Goal: Task Accomplishment & Management: Manage account settings

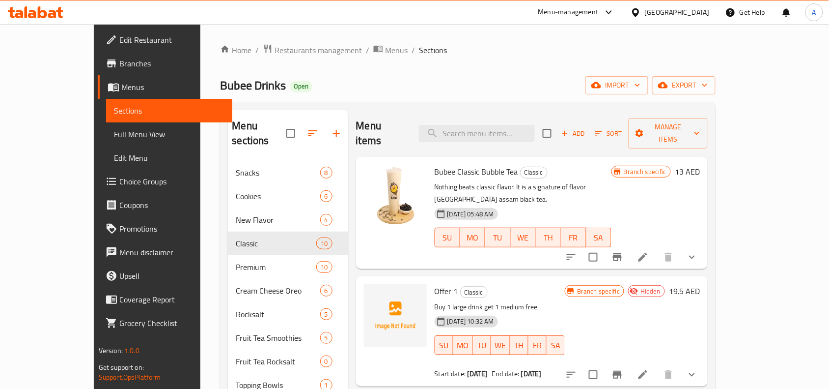
click at [430, 59] on div "Home / Restaurants management / Menus / Sections Bubee Drinks Open import expor…" at bounding box center [468, 275] width 496 height 463
click at [482, 63] on div "Home / Restaurants management / Menus / Sections Bubee Drinks Open import expor…" at bounding box center [468, 275] width 496 height 463
click at [479, 65] on div "Home / Restaurants management / Menus / Sections Bubee Drinks Open import expor…" at bounding box center [468, 275] width 496 height 463
click at [473, 58] on div "Home / Restaurants management / Menus / Sections Bubee Drinks Open import expor…" at bounding box center [468, 275] width 496 height 463
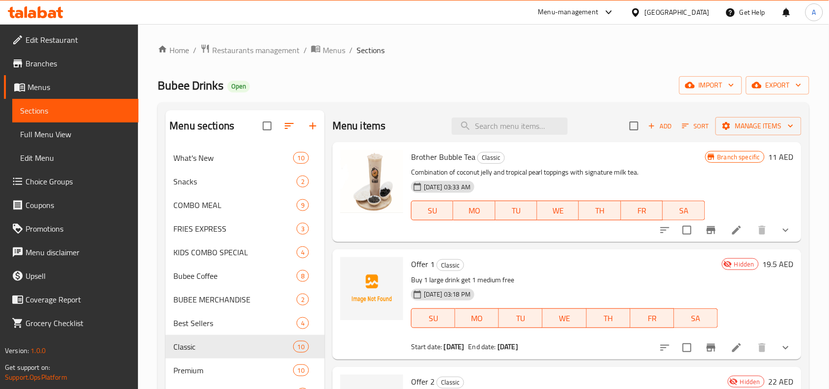
click at [354, 79] on div "Bubee Drinks Open import export" at bounding box center [484, 85] width 652 height 18
click at [394, 80] on div "Bubee Drinks Open import export" at bounding box center [484, 85] width 652 height 18
click at [765, 86] on span "export" at bounding box center [778, 85] width 48 height 12
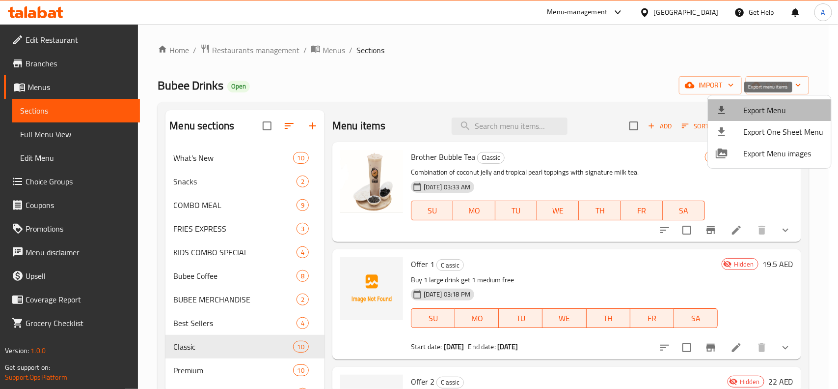
click at [770, 104] on span "Export Menu" at bounding box center [784, 110] width 80 height 12
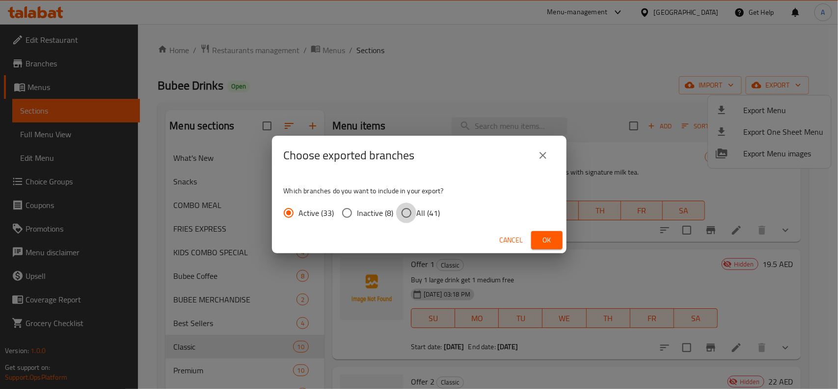
click at [411, 213] on input "All (41)" at bounding box center [406, 212] width 21 height 21
radio input "true"
click at [545, 241] on span "Ok" at bounding box center [547, 240] width 16 height 12
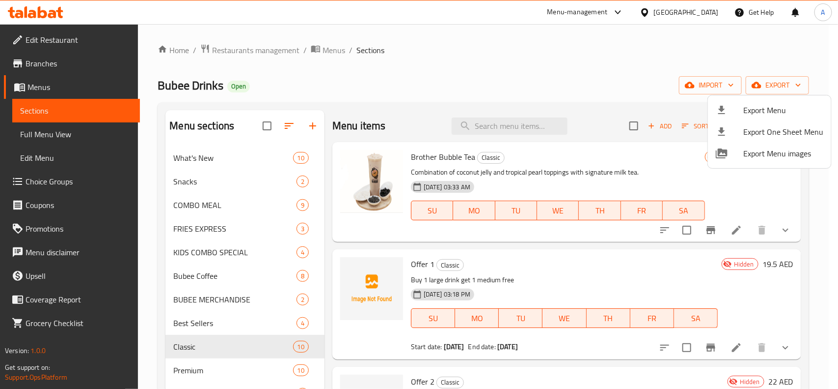
drag, startPoint x: 511, startPoint y: 59, endPoint x: 498, endPoint y: 62, distance: 14.2
click at [511, 59] on div at bounding box center [419, 194] width 838 height 389
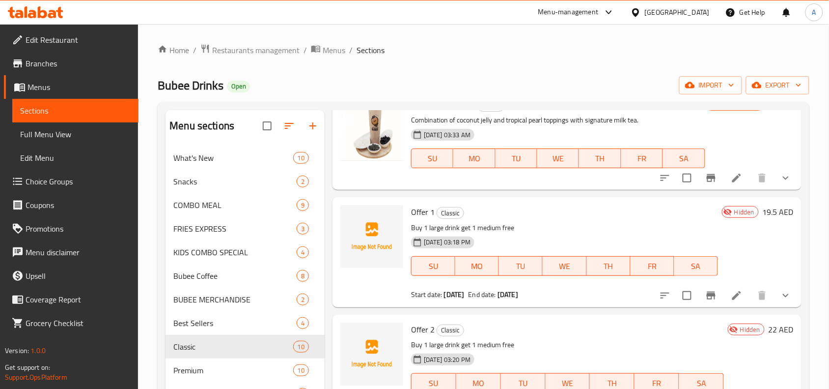
scroll to position [123, 0]
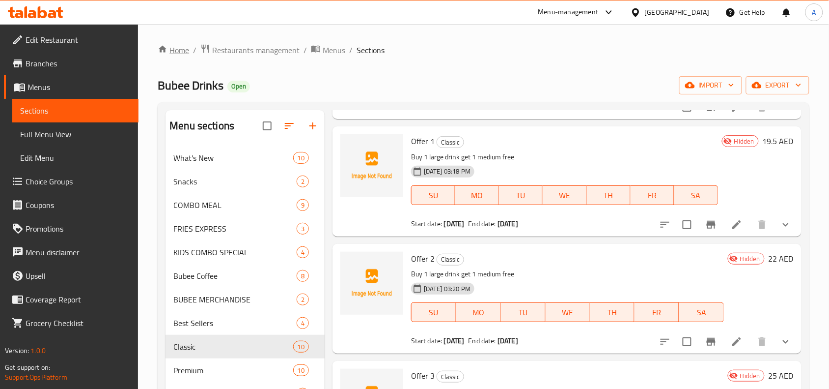
click at [184, 48] on link "Home" at bounding box center [173, 50] width 31 height 12
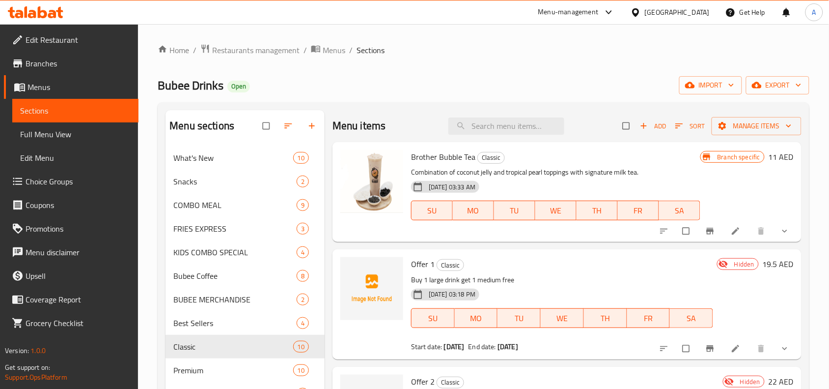
click at [32, 64] on span "Branches" at bounding box center [78, 63] width 105 height 12
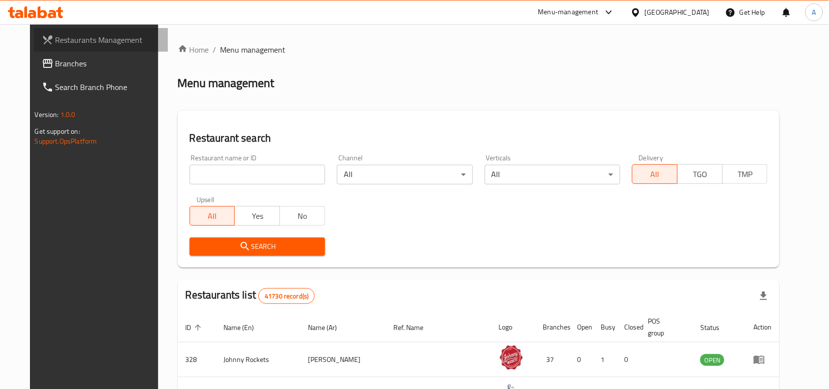
click at [65, 42] on span "Restaurants Management" at bounding box center [108, 40] width 105 height 12
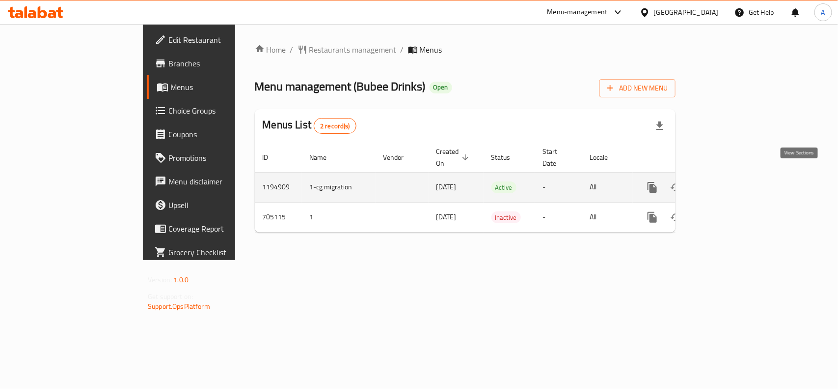
click at [729, 181] on icon "enhanced table" at bounding box center [724, 187] width 12 height 12
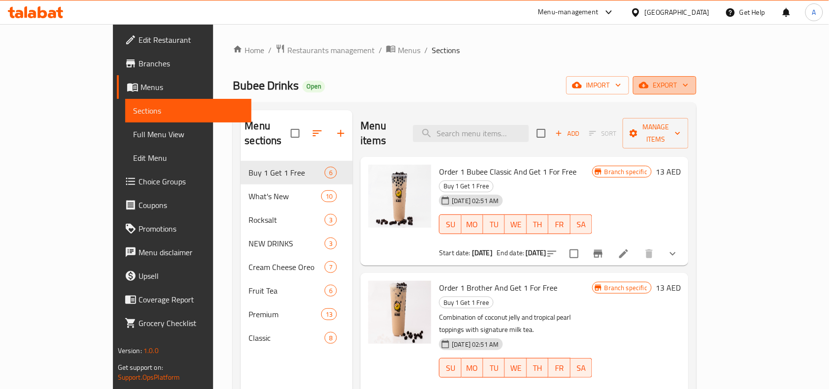
click at [689, 82] on span "export" at bounding box center [665, 85] width 48 height 12
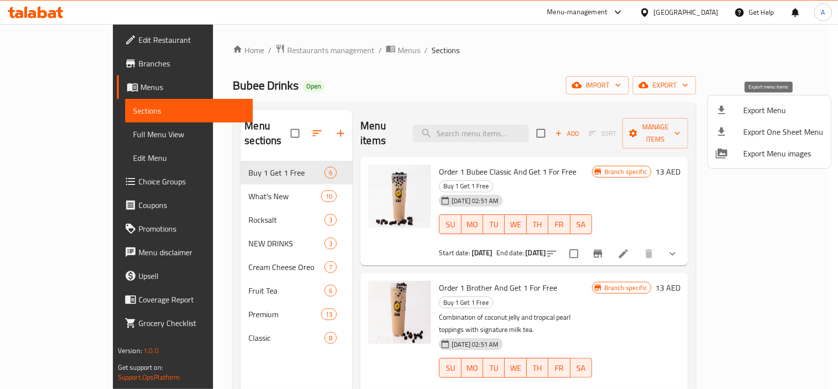
click at [737, 107] on div at bounding box center [730, 110] width 28 height 12
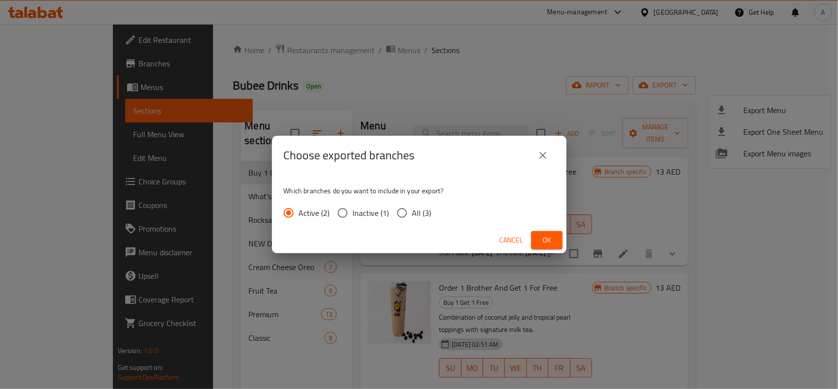
click at [421, 209] on span "All (3)" at bounding box center [422, 213] width 19 height 12
click at [413, 209] on input "All (3)" at bounding box center [402, 212] width 21 height 21
radio input "true"
click at [537, 242] on button "Ok" at bounding box center [546, 240] width 31 height 18
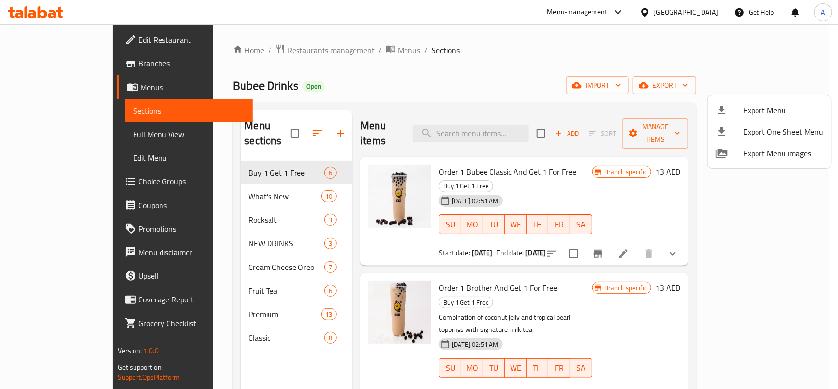
click at [484, 92] on div at bounding box center [419, 194] width 838 height 389
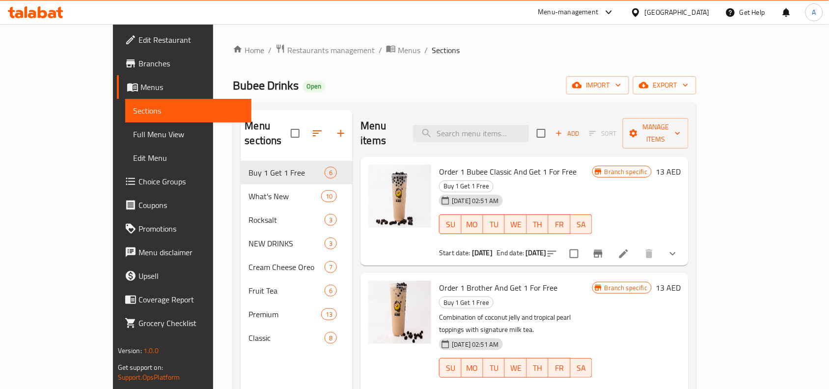
click at [421, 88] on div "Bubee Drinks Open import export" at bounding box center [465, 85] width 464 height 18
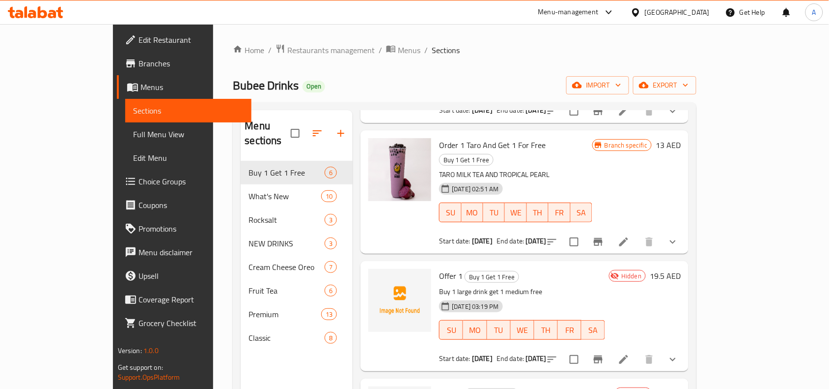
scroll to position [307, 0]
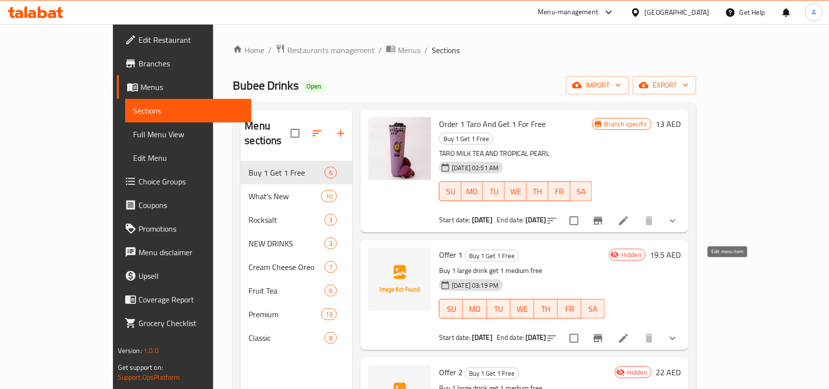
click at [628, 334] on icon at bounding box center [623, 338] width 9 height 9
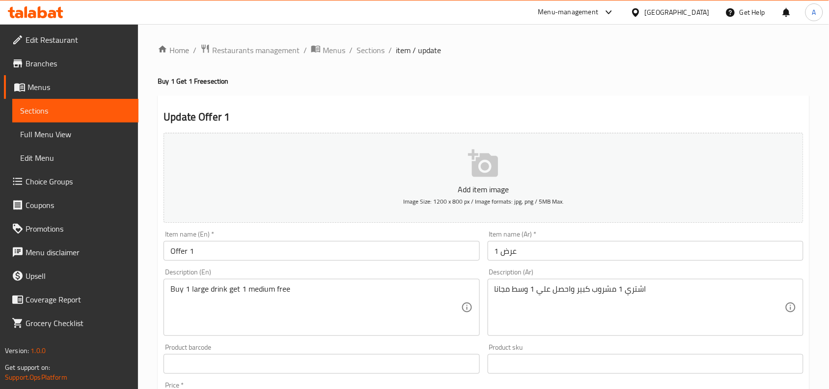
drag, startPoint x: 338, startPoint y: 91, endPoint x: 343, endPoint y: 80, distance: 12.3
click at [338, 91] on div "Home / Restaurants management / Menus / Sections / item / update Buy 1 Get 1 Fr…" at bounding box center [484, 387] width 652 height 687
click at [363, 48] on span "Sections" at bounding box center [371, 50] width 28 height 12
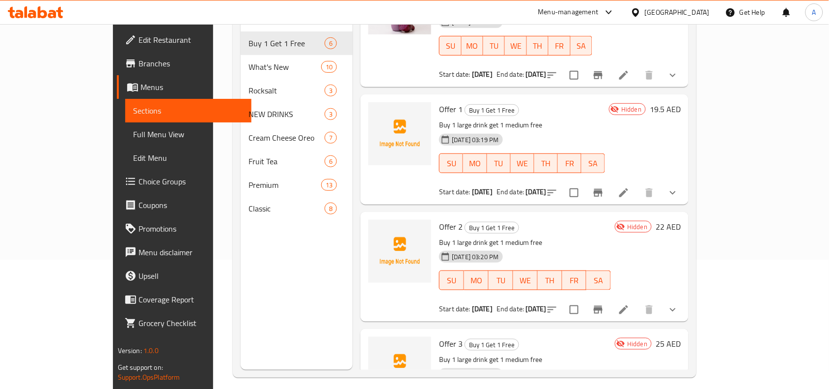
scroll to position [138, 0]
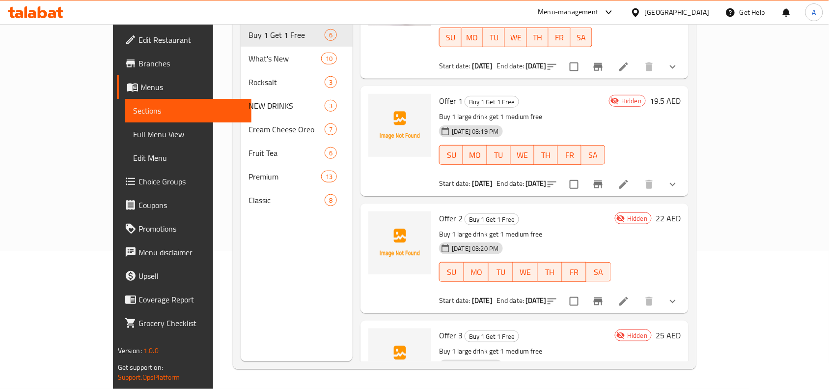
click at [638, 292] on li at bounding box center [624, 301] width 28 height 18
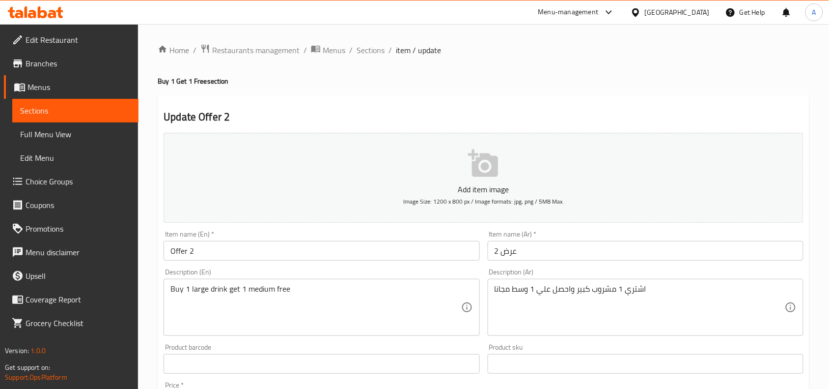
click at [482, 267] on div "Description (En) Buy 1 large drink get 1 medium free Description (En)" at bounding box center [322, 301] width 324 height 75
click at [369, 47] on span "Sections" at bounding box center [371, 50] width 28 height 12
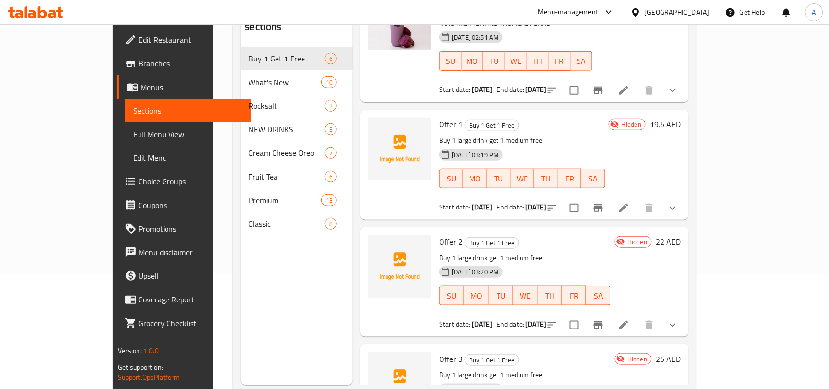
scroll to position [138, 0]
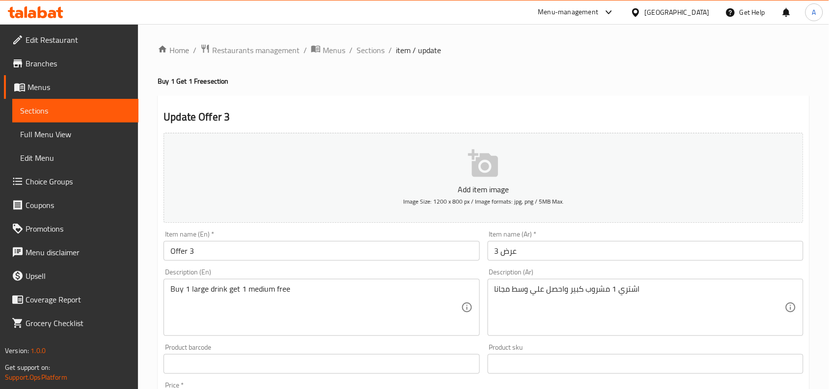
click at [365, 89] on div "Home / Restaurants management / Menus / Sections / item / update Buy 1 Get 1 Fr…" at bounding box center [484, 387] width 652 height 687
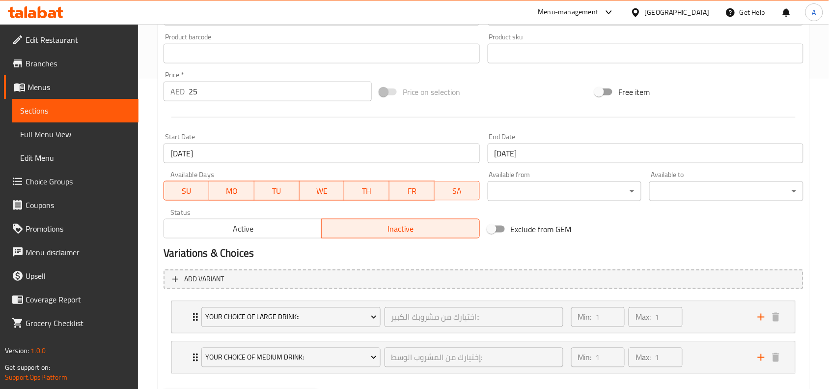
scroll to position [362, 0]
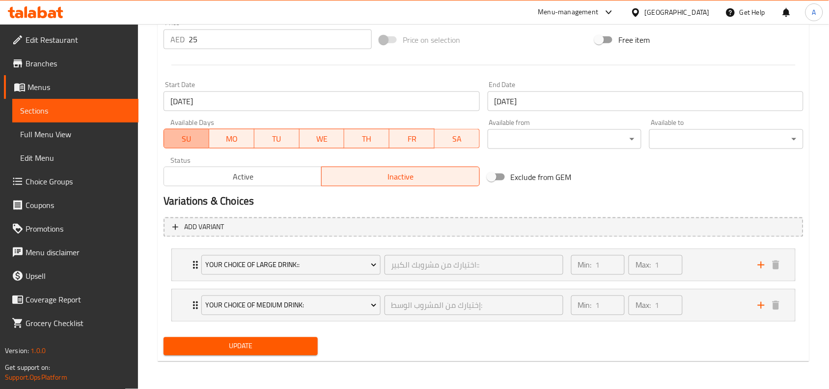
click at [186, 132] on span "SU" at bounding box center [186, 139] width 37 height 14
click at [224, 140] on span "MO" at bounding box center [231, 139] width 37 height 14
click at [278, 143] on span "TU" at bounding box center [276, 139] width 37 height 14
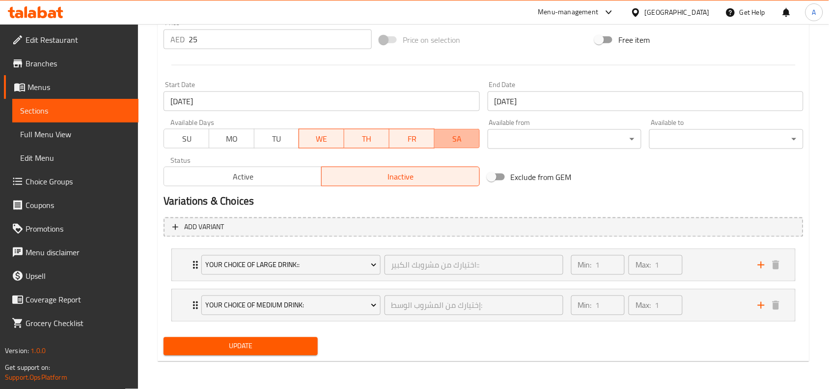
click at [453, 136] on span "SA" at bounding box center [457, 139] width 37 height 14
click at [369, 199] on h2 "Variations & Choices" at bounding box center [484, 201] width 640 height 15
click at [278, 183] on button "Active" at bounding box center [243, 177] width 158 height 20
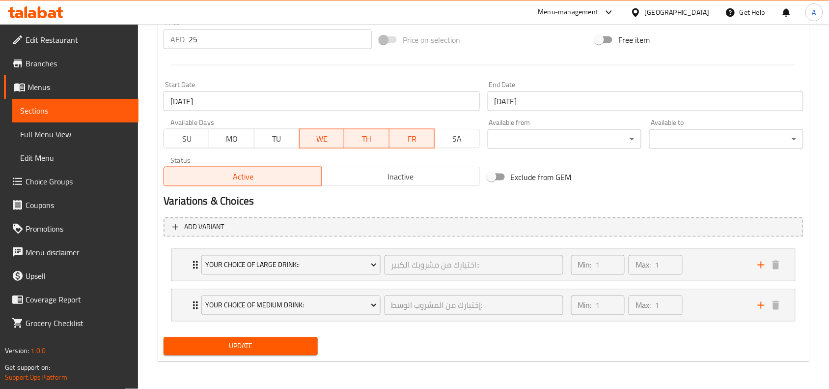
click at [256, 345] on span "Update" at bounding box center [240, 346] width 139 height 12
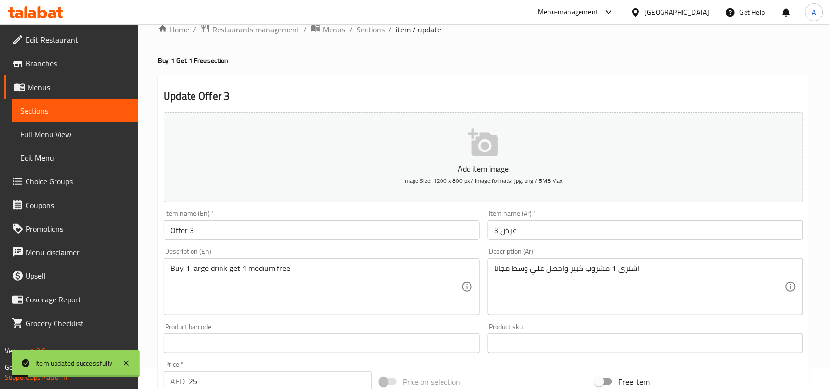
scroll to position [0, 0]
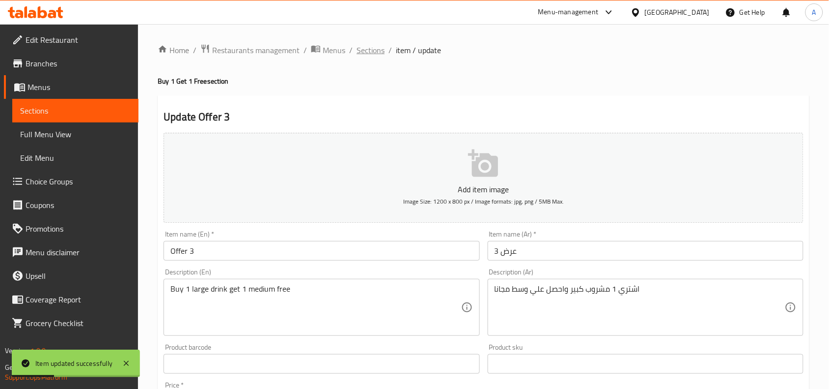
click at [372, 48] on span "Sections" at bounding box center [371, 50] width 28 height 12
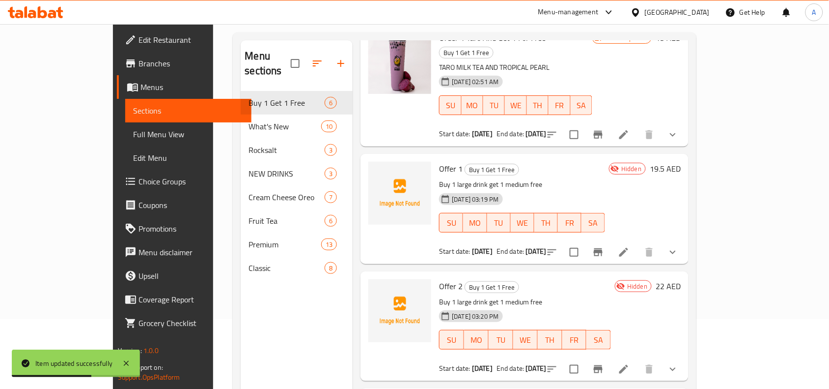
scroll to position [123, 0]
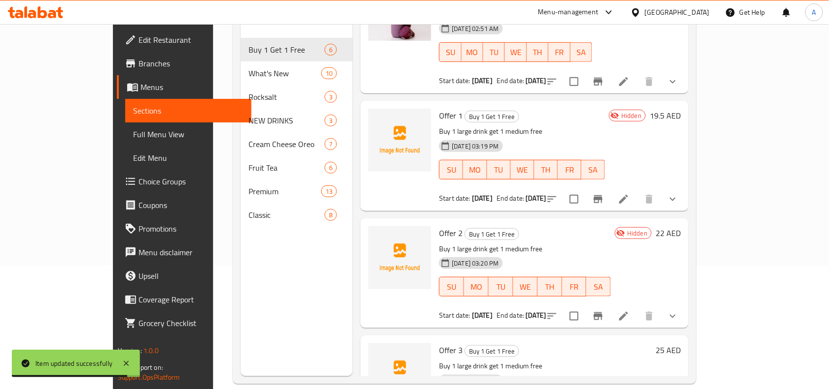
click at [638, 307] on li at bounding box center [624, 316] width 28 height 18
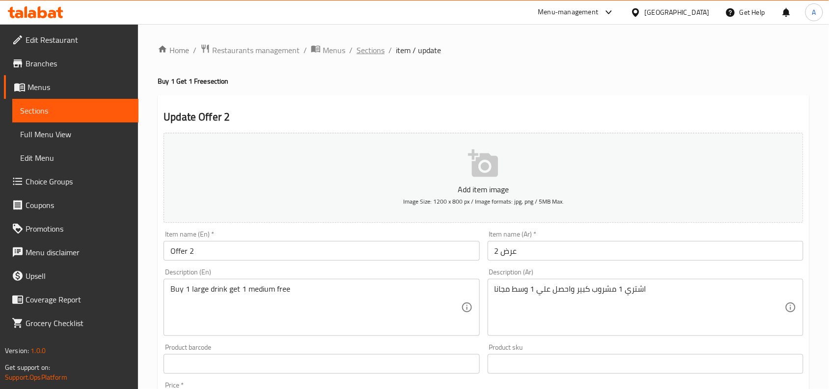
click at [369, 50] on span "Sections" at bounding box center [371, 50] width 28 height 12
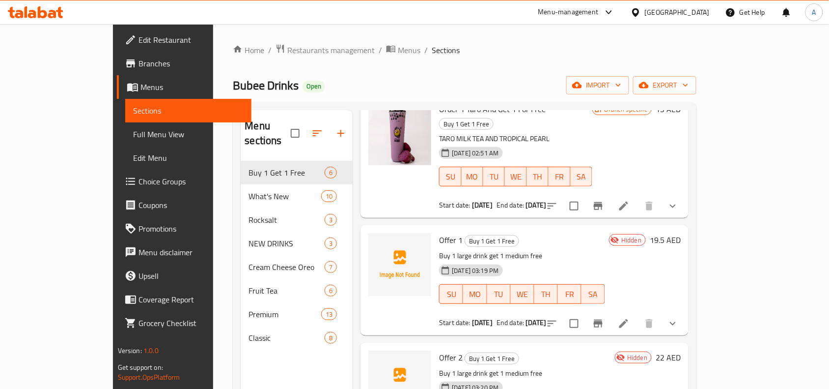
scroll to position [323, 0]
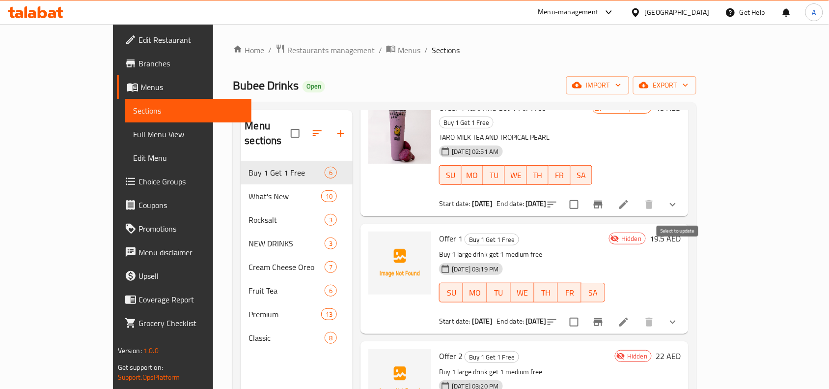
click at [585, 311] on input "checkbox" at bounding box center [574, 321] width 21 height 21
checkbox input "true"
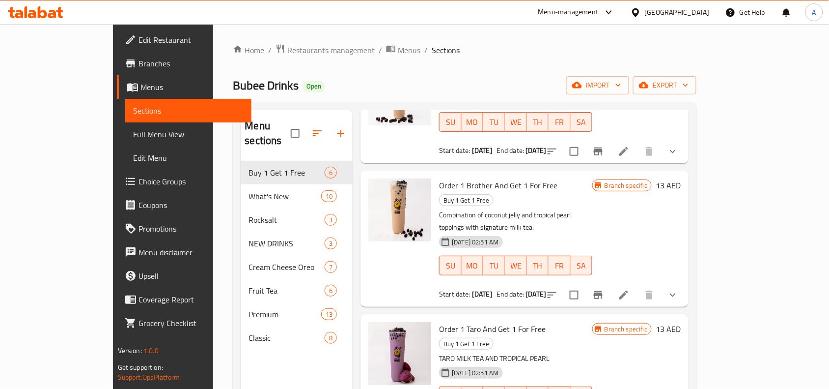
scroll to position [0, 0]
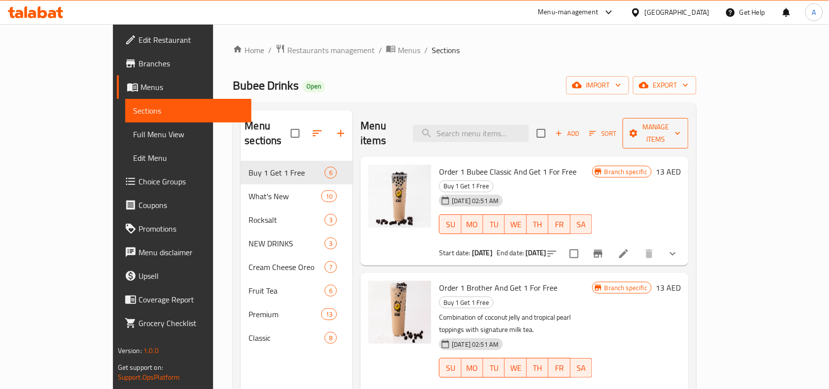
click at [689, 119] on button "Manage items" at bounding box center [656, 133] width 66 height 30
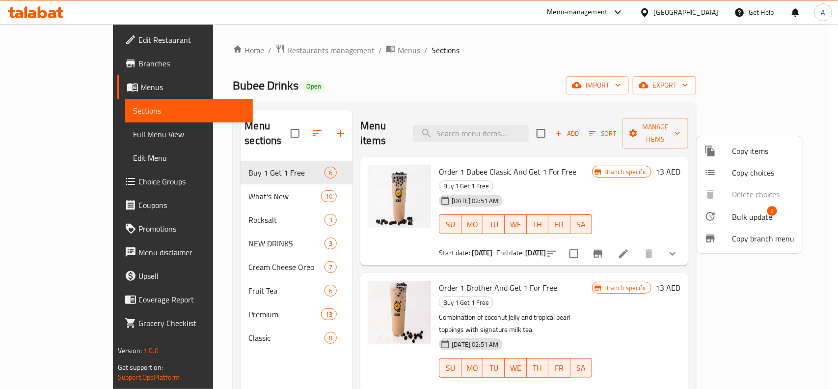
click at [751, 214] on span "Bulk update" at bounding box center [752, 217] width 40 height 12
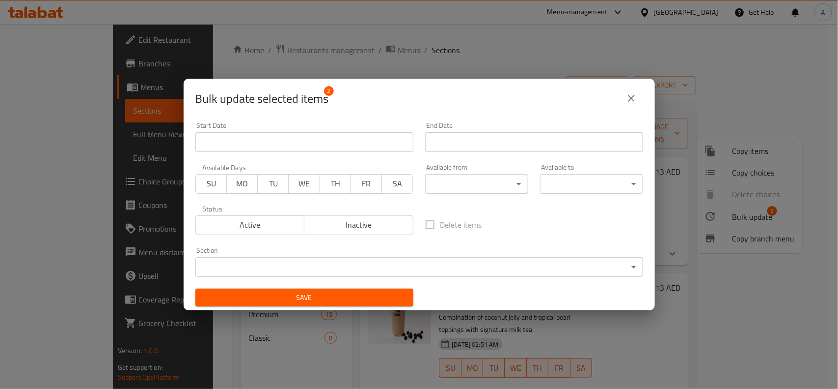
click at [300, 178] on span "WE" at bounding box center [304, 183] width 23 height 14
click at [329, 185] on span "TH" at bounding box center [335, 183] width 23 height 14
click at [362, 185] on span "FR" at bounding box center [366, 183] width 23 height 14
click at [280, 220] on span "Active" at bounding box center [250, 225] width 101 height 14
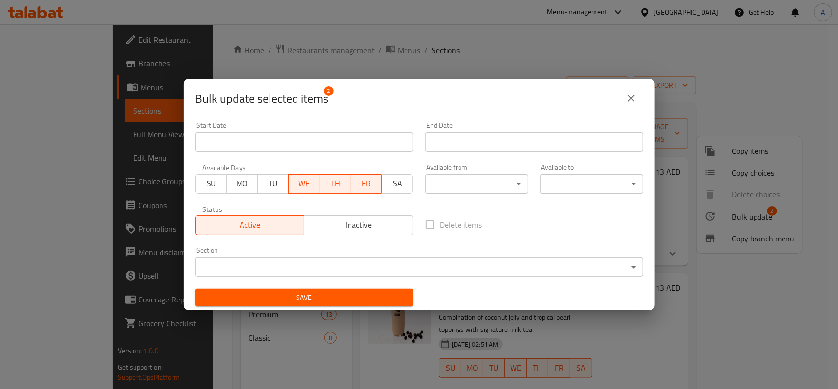
click at [492, 180] on body "​ Menu-management United Arab Emirates Get Help A Edit Restaurant Branches Menu…" at bounding box center [419, 206] width 838 height 364
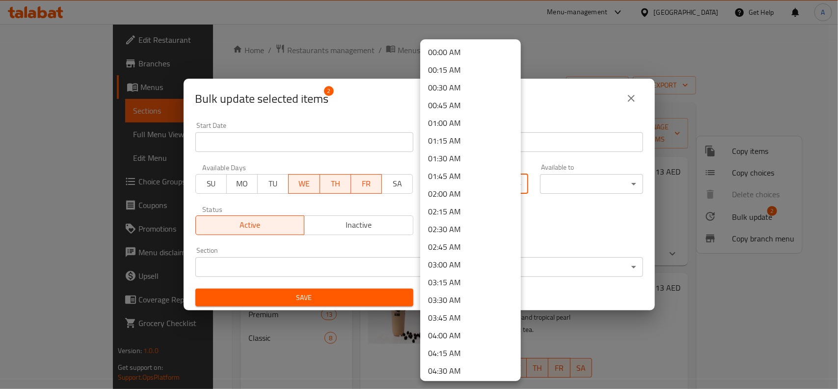
click at [561, 224] on div at bounding box center [419, 194] width 838 height 389
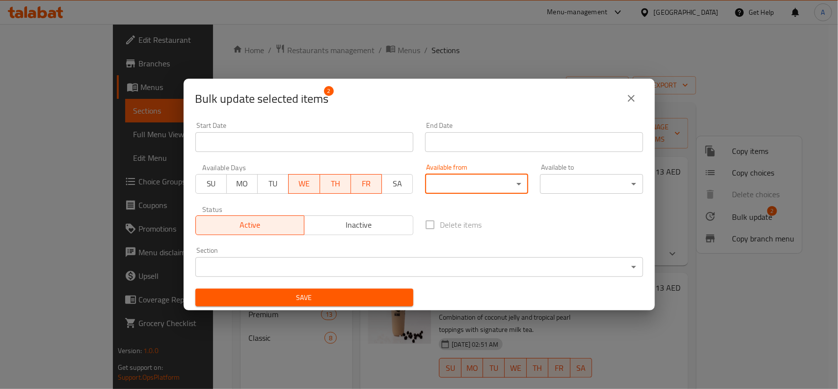
click at [355, 296] on span "Save" at bounding box center [304, 297] width 202 height 12
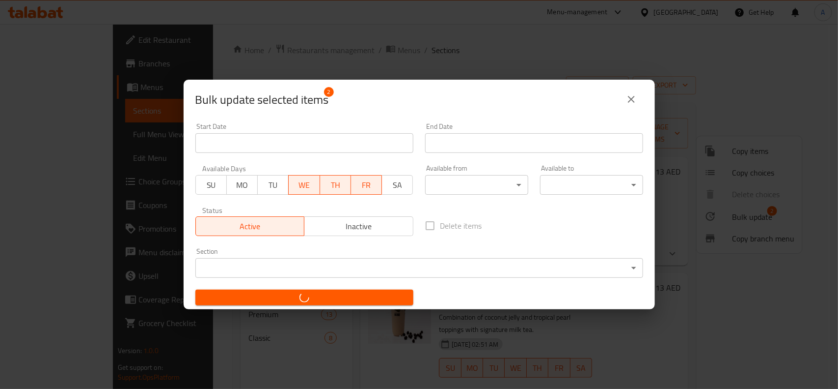
checkbox input "false"
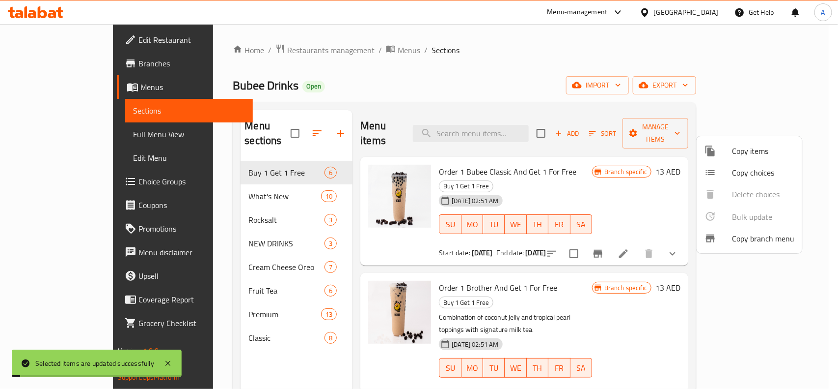
click at [602, 242] on div at bounding box center [419, 194] width 838 height 389
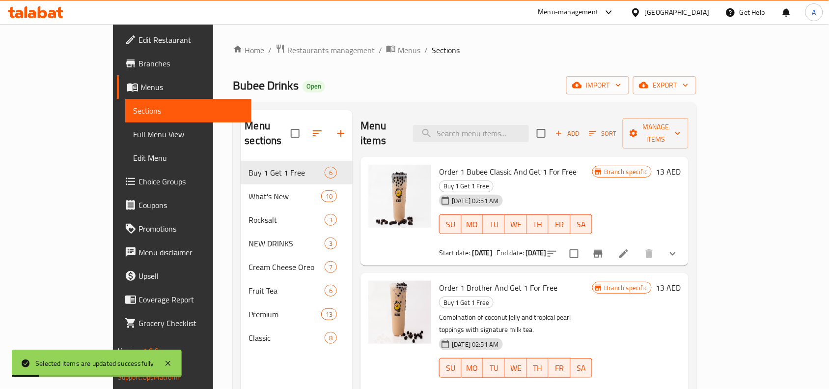
click at [558, 67] on div "Home / Restaurants management / Menus / Sections Bubee Drinks Open import expor…" at bounding box center [465, 275] width 464 height 463
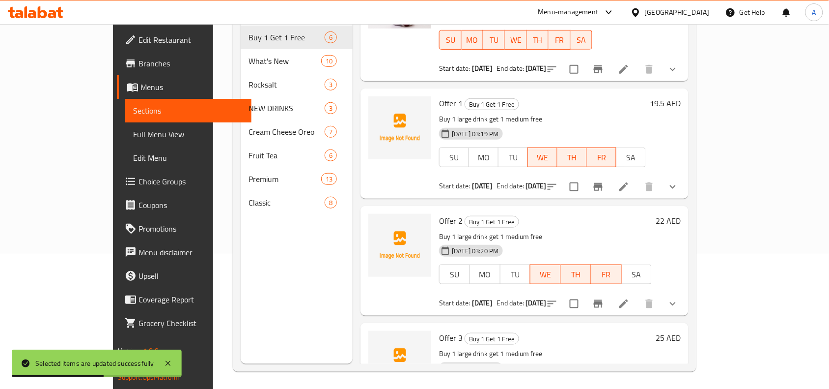
scroll to position [138, 0]
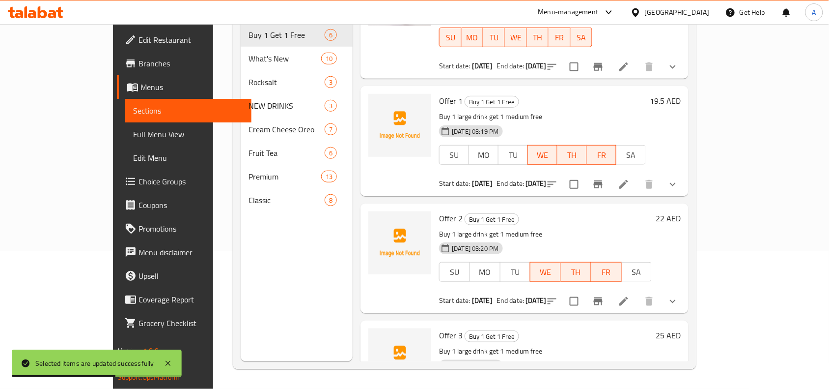
click at [575, 328] on h6 "Offer 3 Buy 1 Get 1 Free" at bounding box center [545, 335] width 213 height 14
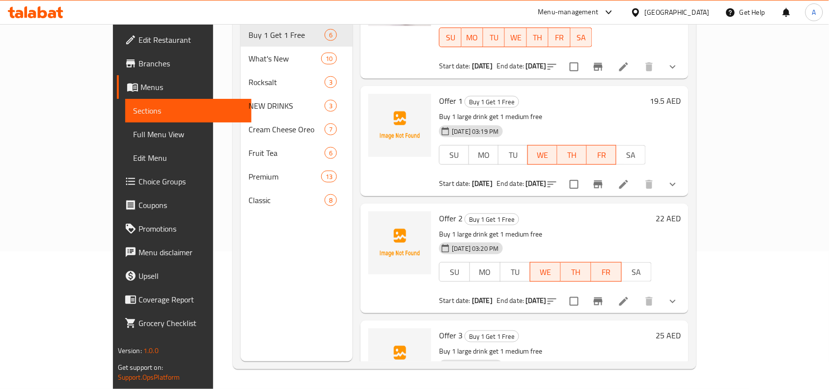
click at [586, 249] on div "Menu items Add Sort Manage items Order 1 Bubee Classic And Get 1 For Free Buy 1…" at bounding box center [521, 166] width 336 height 389
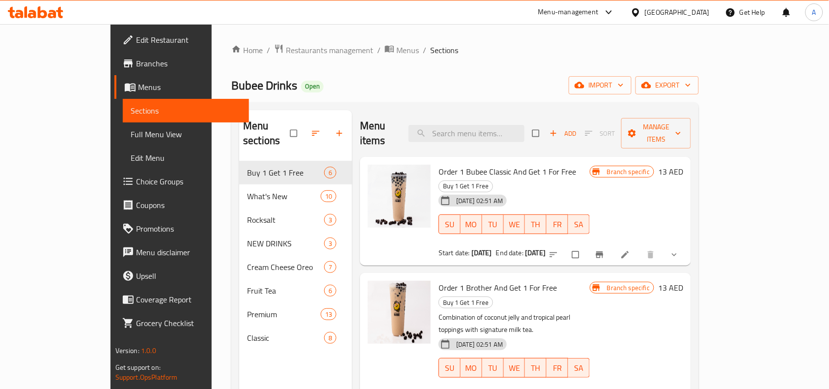
click at [136, 65] on span "Branches" at bounding box center [188, 63] width 105 height 12
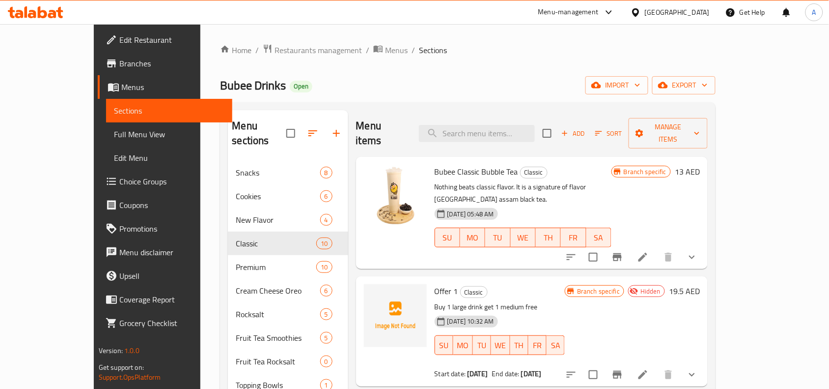
click at [577, 72] on div "Home / Restaurants management / Menus / Sections Bubee Drinks Open import expor…" at bounding box center [468, 275] width 496 height 463
click at [575, 69] on div "Home / Restaurants management / Menus / Sections Bubee Drinks Open import expor…" at bounding box center [468, 275] width 496 height 463
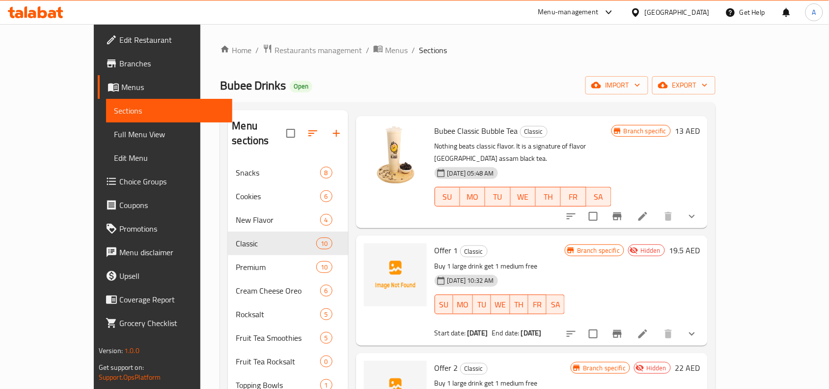
scroll to position [61, 0]
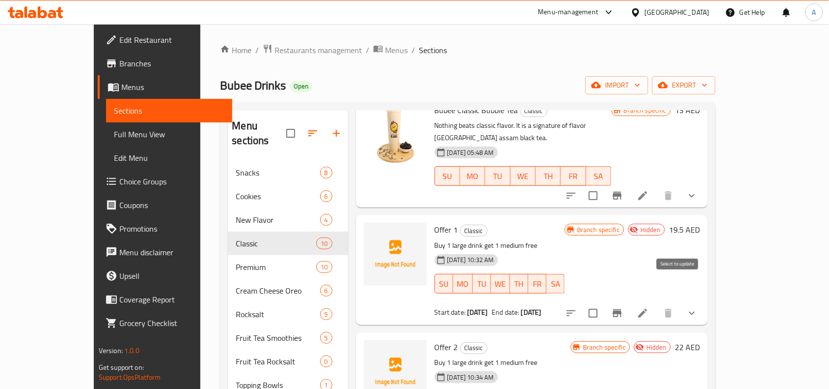
click at [604, 303] on input "checkbox" at bounding box center [593, 313] width 21 height 21
checkbox input "true"
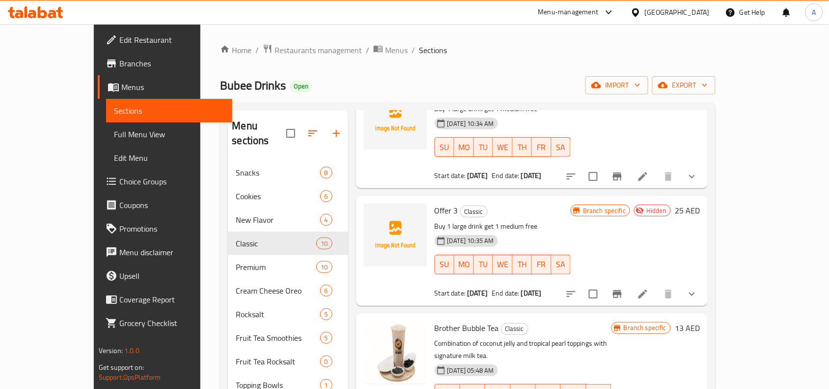
scroll to position [368, 0]
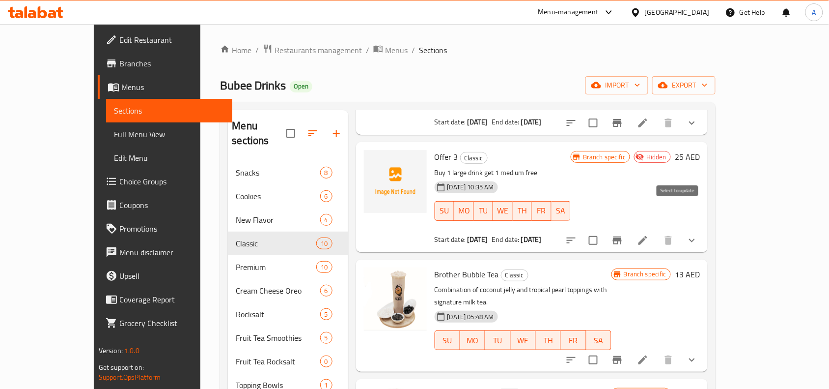
click at [604, 230] on input "checkbox" at bounding box center [593, 240] width 21 height 21
checkbox input "true"
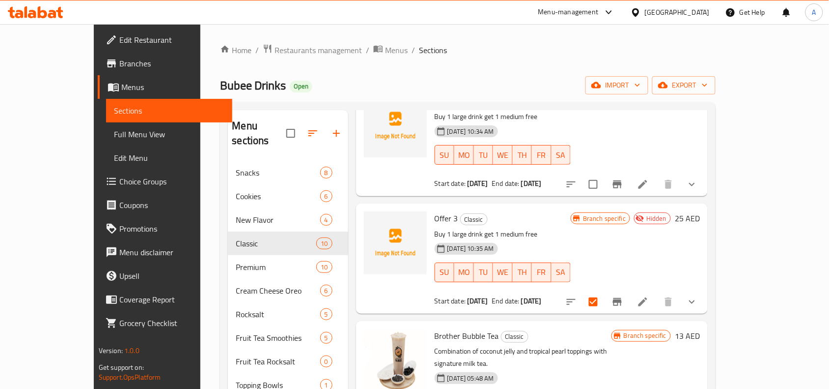
scroll to position [246, 0]
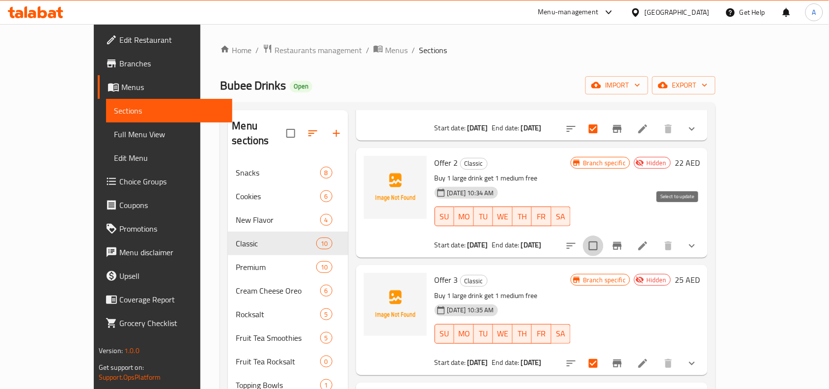
click at [604, 235] on input "checkbox" at bounding box center [593, 245] width 21 height 21
checkbox input "true"
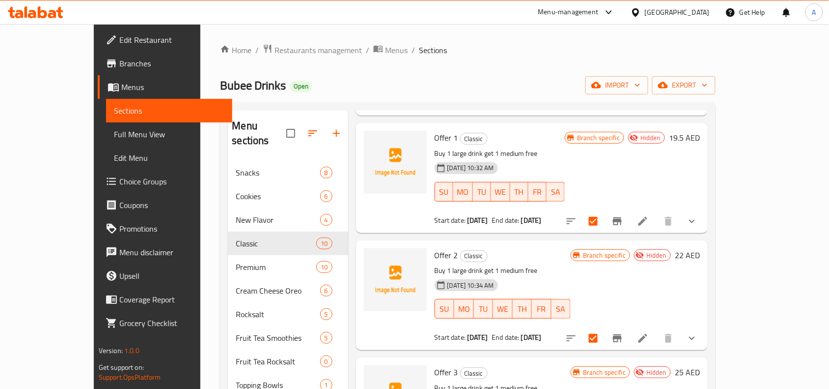
scroll to position [0, 0]
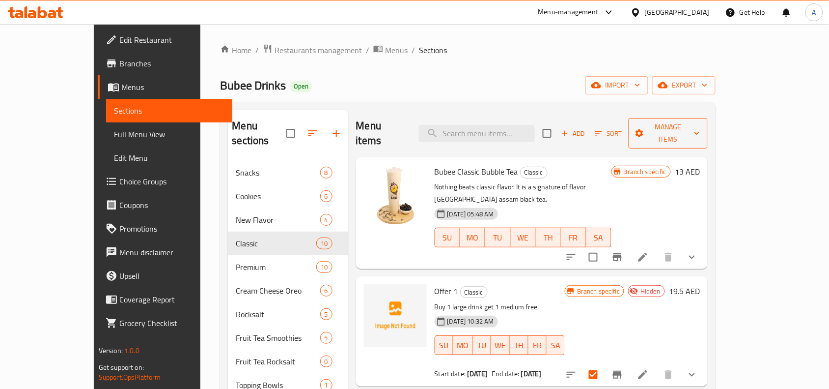
click at [700, 131] on span "Manage items" at bounding box center [668, 133] width 63 height 25
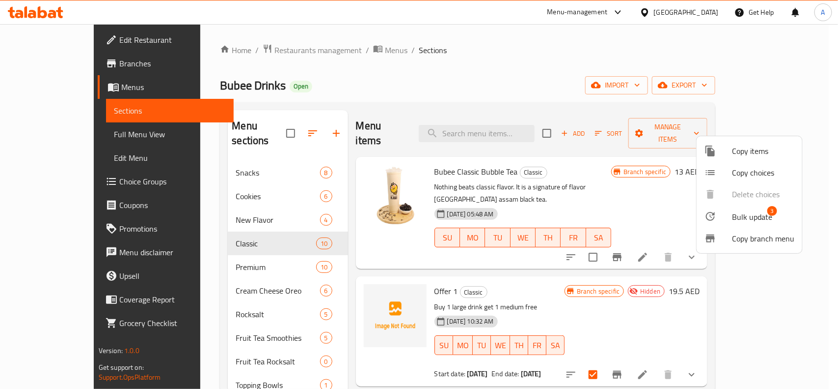
click at [730, 219] on div at bounding box center [719, 216] width 28 height 12
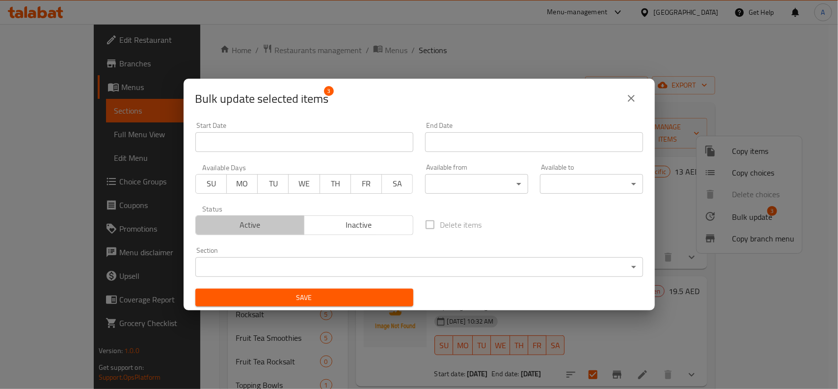
click at [259, 226] on span "Active" at bounding box center [250, 225] width 101 height 14
click at [309, 184] on span "WE" at bounding box center [304, 183] width 23 height 14
click at [324, 185] on span "TH" at bounding box center [335, 183] width 23 height 14
click at [355, 182] on span "FR" at bounding box center [366, 183] width 23 height 14
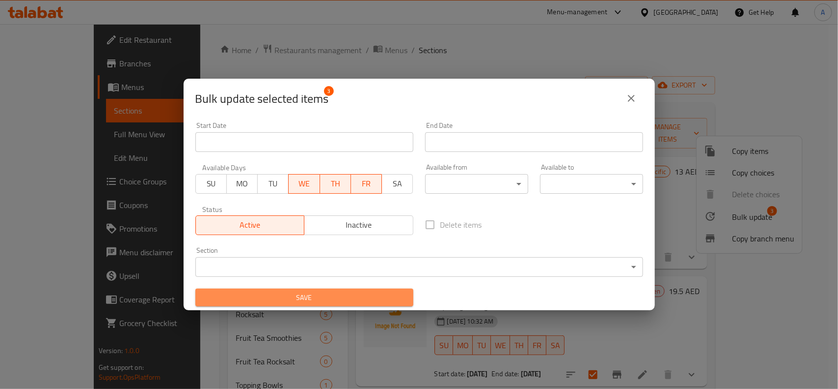
click at [329, 300] on span "Save" at bounding box center [304, 297] width 202 height 12
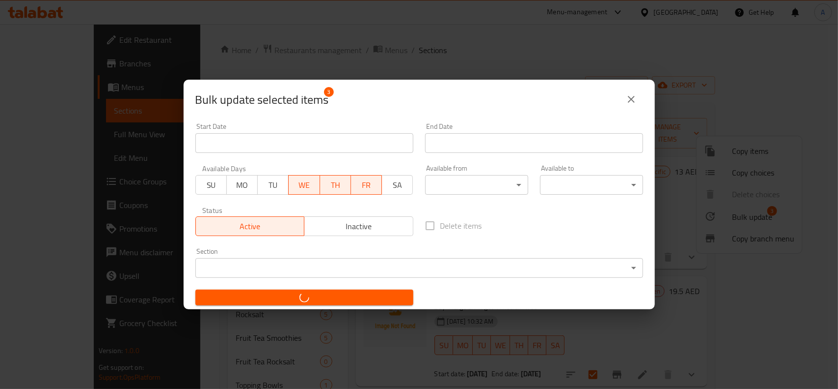
checkbox input "false"
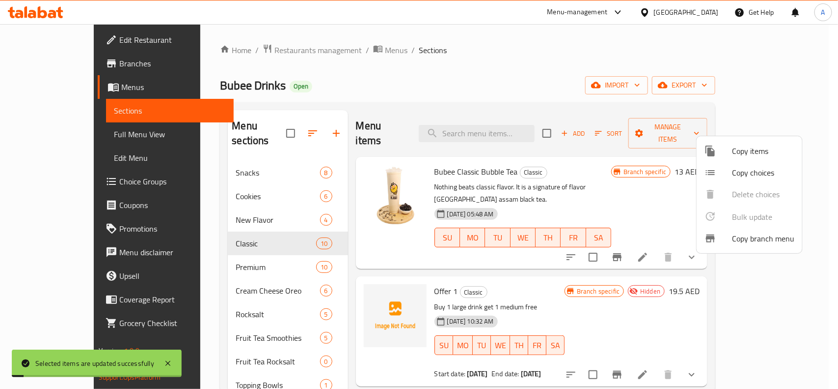
click at [564, 247] on div at bounding box center [419, 194] width 838 height 389
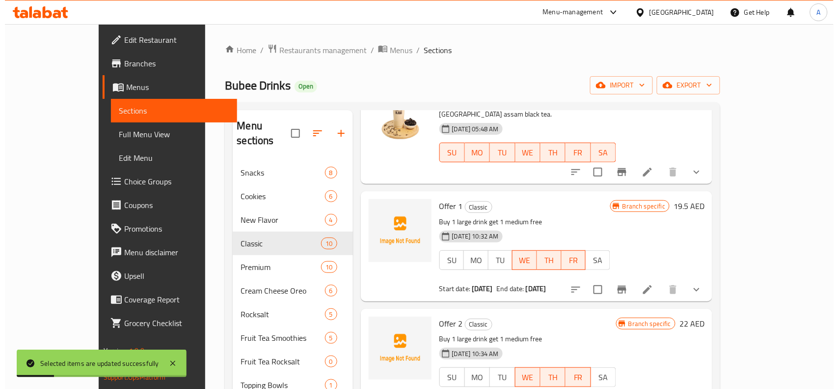
scroll to position [123, 0]
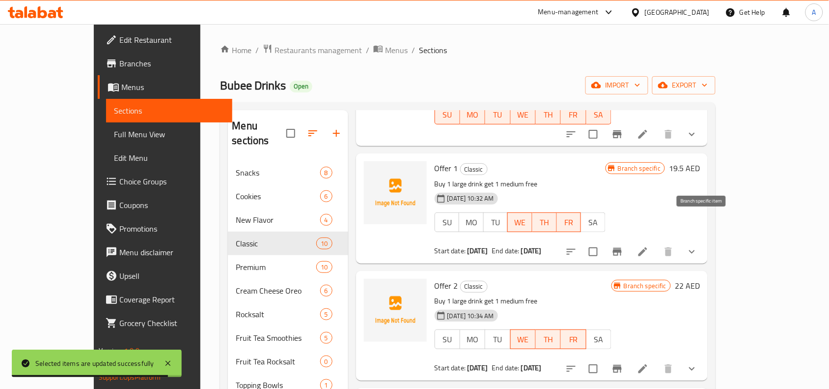
click at [623, 246] on icon "Branch-specific-item" at bounding box center [618, 252] width 12 height 12
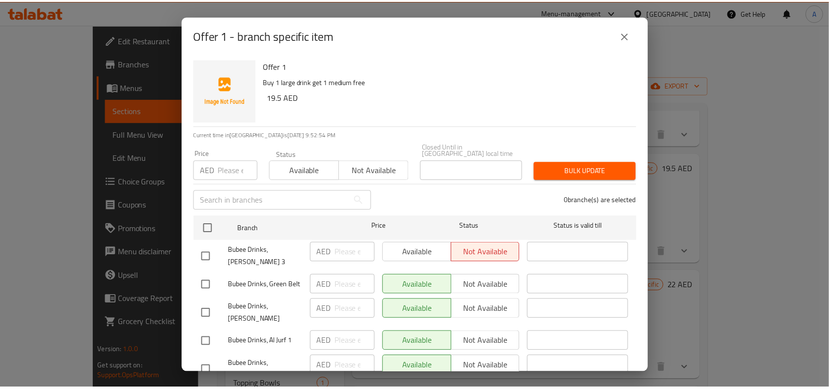
scroll to position [56, 0]
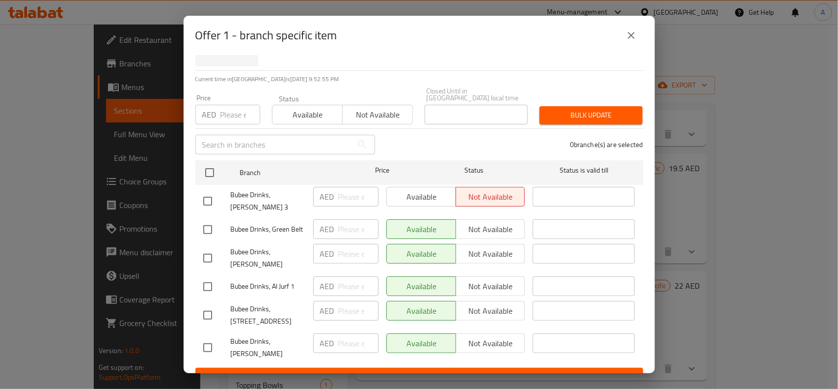
click at [638, 28] on button "close" at bounding box center [632, 36] width 24 height 24
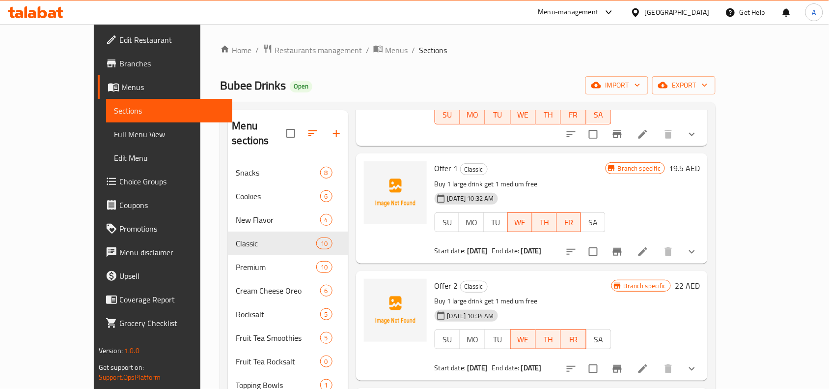
click at [593, 279] on h6 "Offer 2 Classic" at bounding box center [523, 286] width 177 height 14
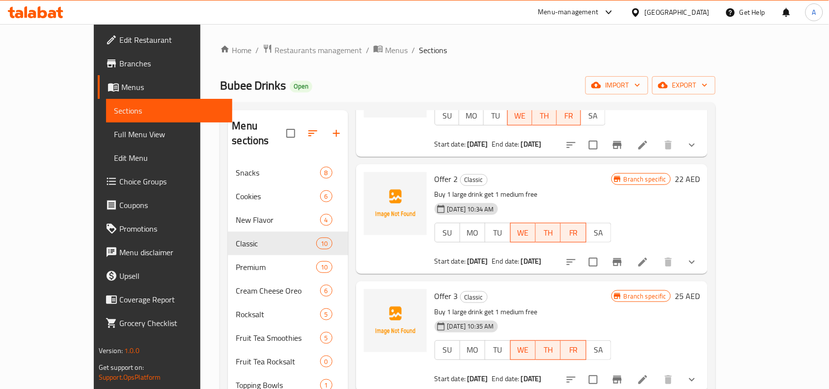
scroll to position [0, 0]
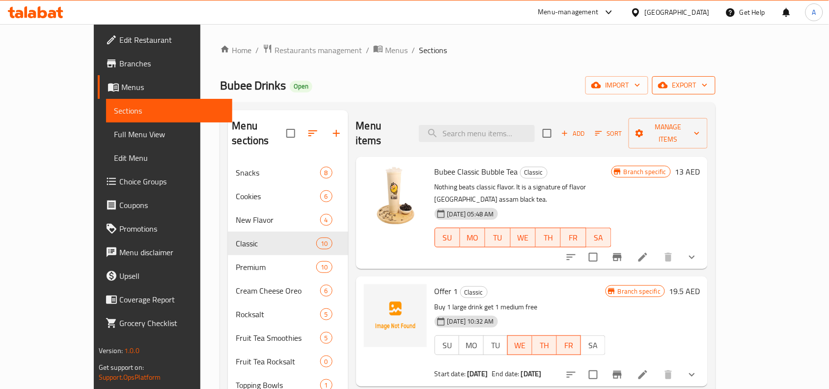
click at [708, 80] on span "export" at bounding box center [684, 85] width 48 height 12
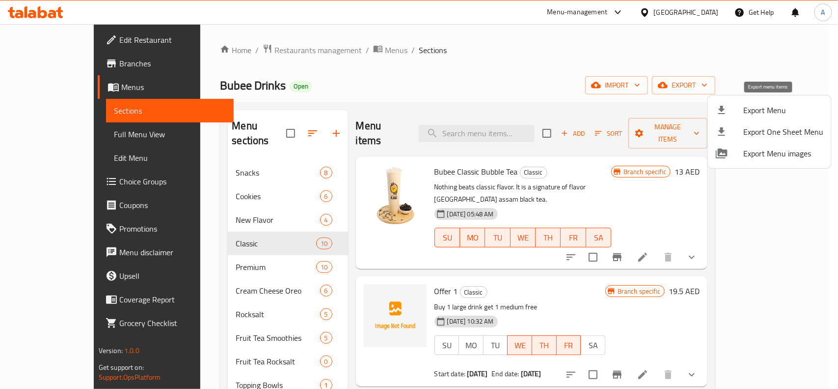
click at [784, 111] on span "Export Menu" at bounding box center [784, 110] width 80 height 12
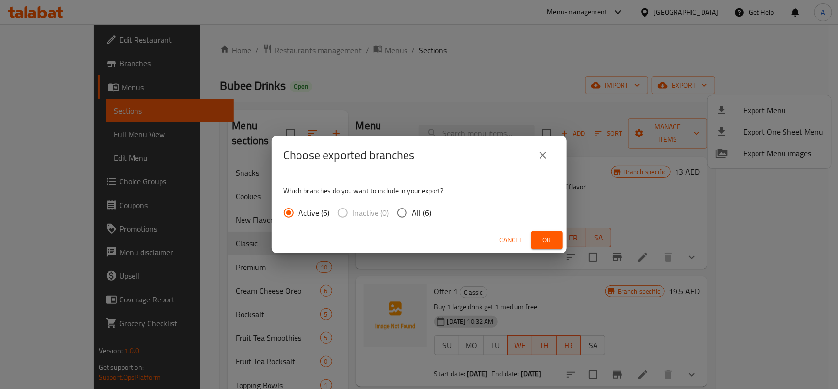
click at [411, 214] on input "All (6)" at bounding box center [402, 212] width 21 height 21
radio input "true"
click at [551, 239] on span "Ok" at bounding box center [547, 240] width 16 height 12
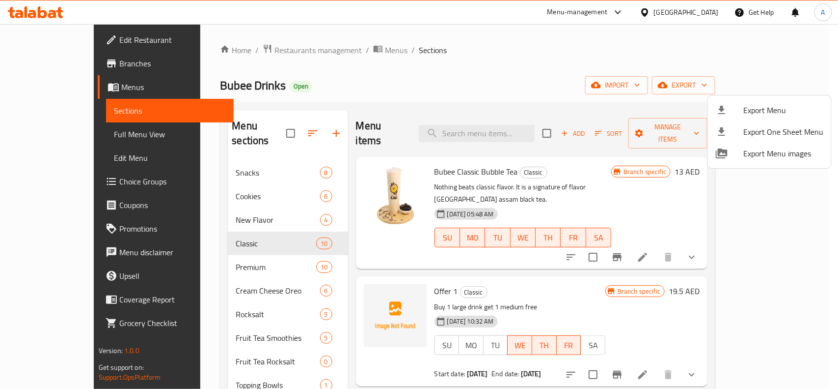
click at [483, 61] on div at bounding box center [419, 194] width 838 height 389
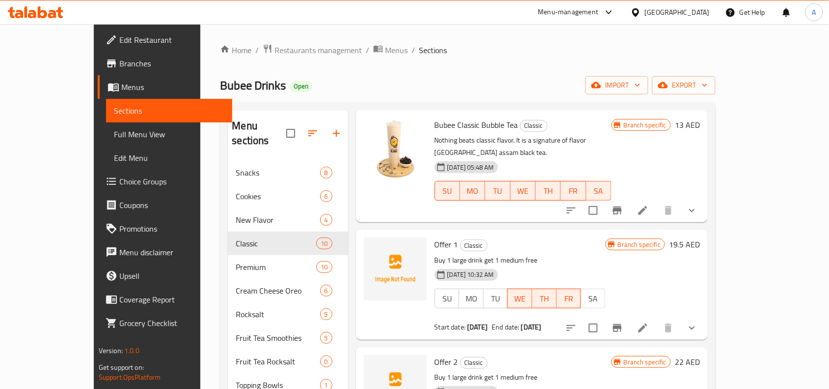
scroll to position [123, 0]
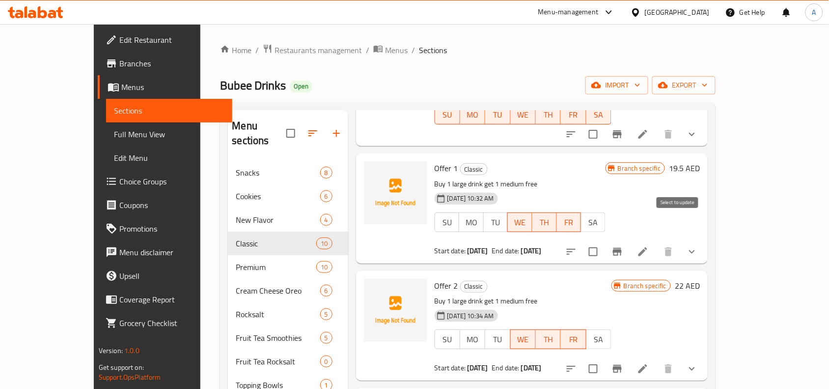
click at [604, 241] on input "checkbox" at bounding box center [593, 251] width 21 height 21
checkbox input "true"
click at [604, 358] on input "checkbox" at bounding box center [593, 368] width 21 height 21
checkbox input "true"
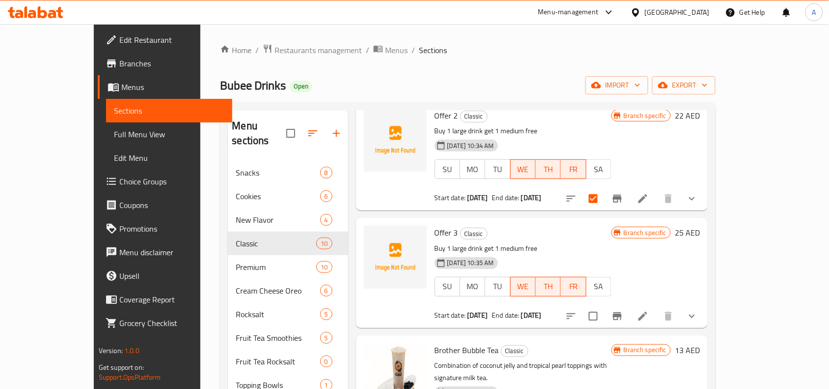
scroll to position [307, 0]
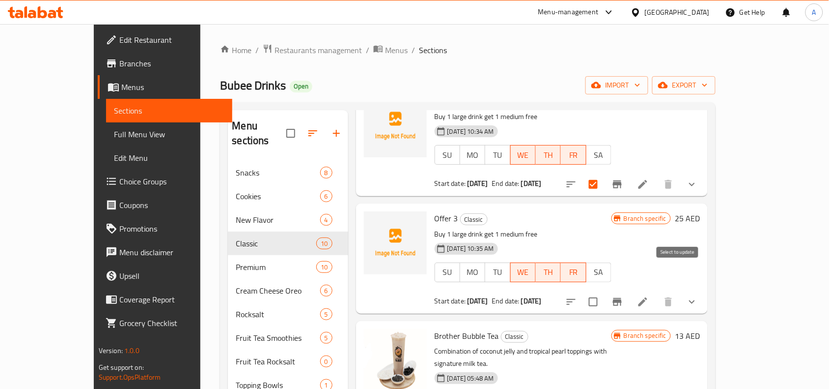
click at [604, 291] on input "checkbox" at bounding box center [593, 301] width 21 height 21
checkbox input "true"
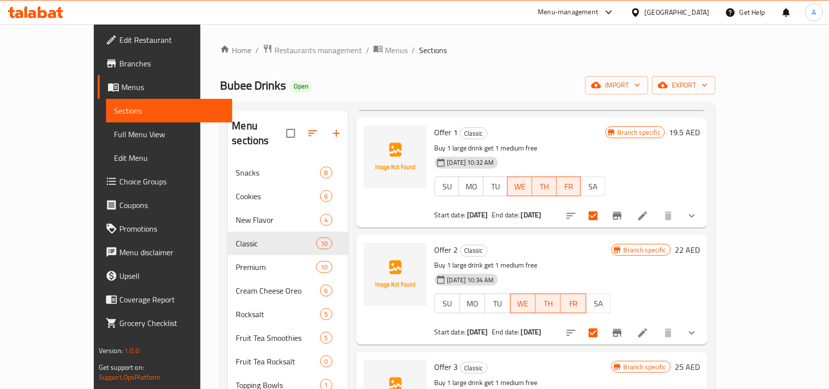
scroll to position [0, 0]
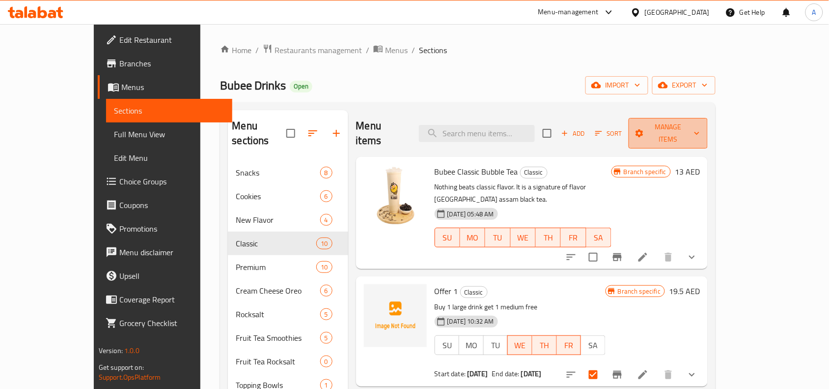
click at [700, 131] on span "Manage items" at bounding box center [668, 133] width 63 height 25
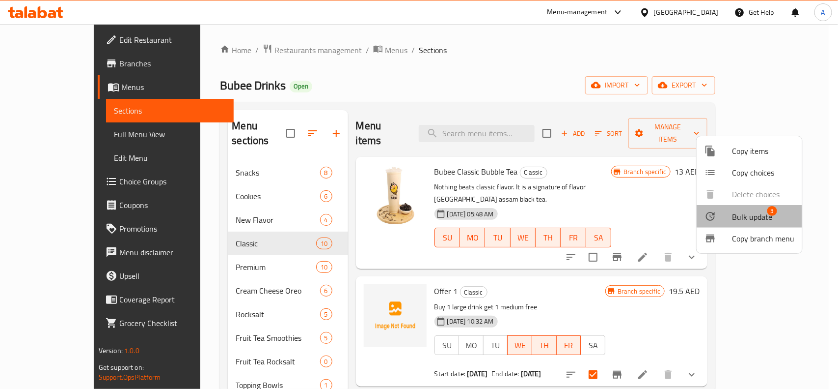
click at [727, 219] on div at bounding box center [719, 216] width 28 height 12
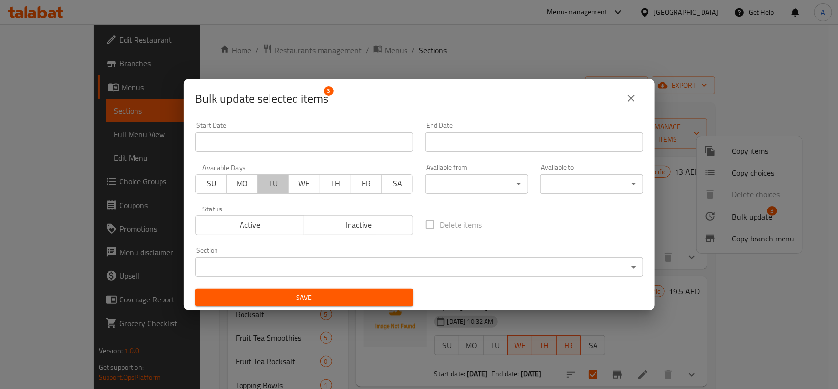
click at [277, 182] on span "TU" at bounding box center [273, 183] width 23 height 14
click at [293, 184] on span "WE" at bounding box center [304, 183] width 23 height 14
click at [334, 181] on span "TH" at bounding box center [335, 183] width 23 height 14
click at [356, 184] on span "FR" at bounding box center [366, 183] width 23 height 14
click at [288, 224] on span "Active" at bounding box center [250, 225] width 101 height 14
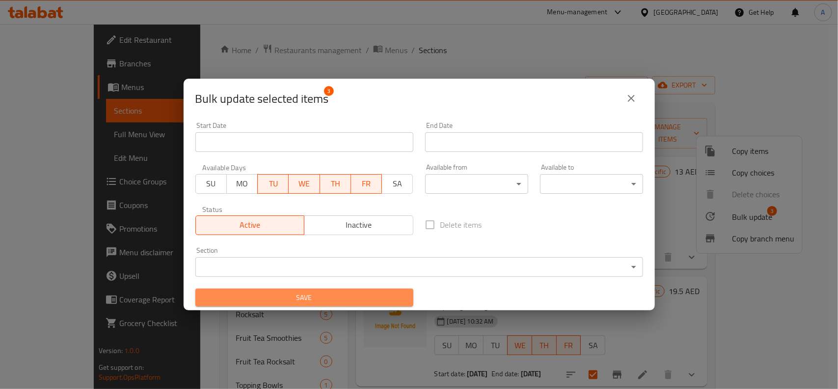
click at [335, 301] on span "Save" at bounding box center [304, 297] width 202 height 12
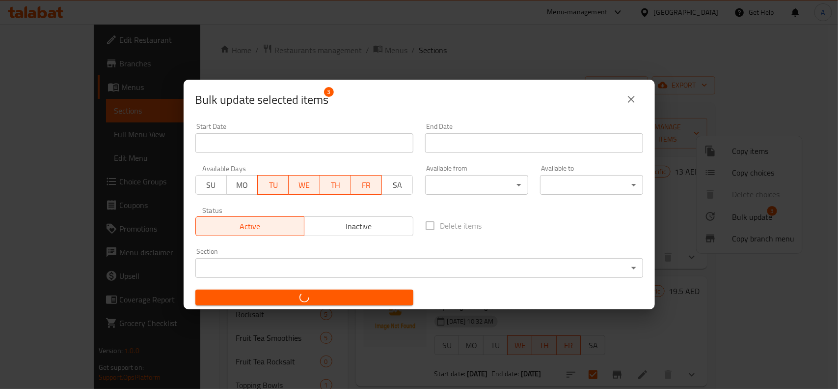
checkbox input "false"
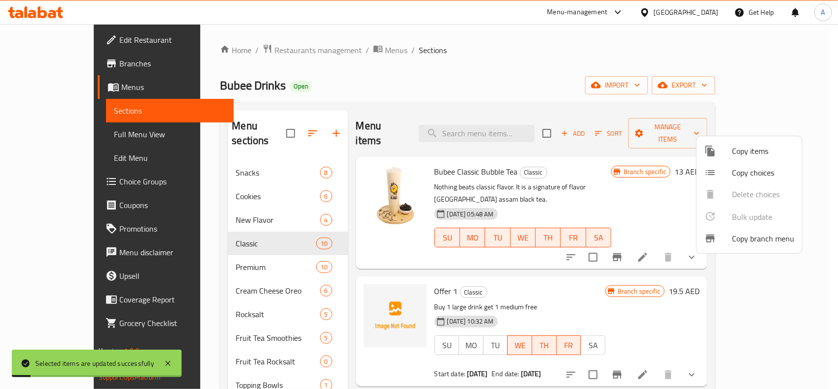
click at [554, 74] on div at bounding box center [419, 194] width 838 height 389
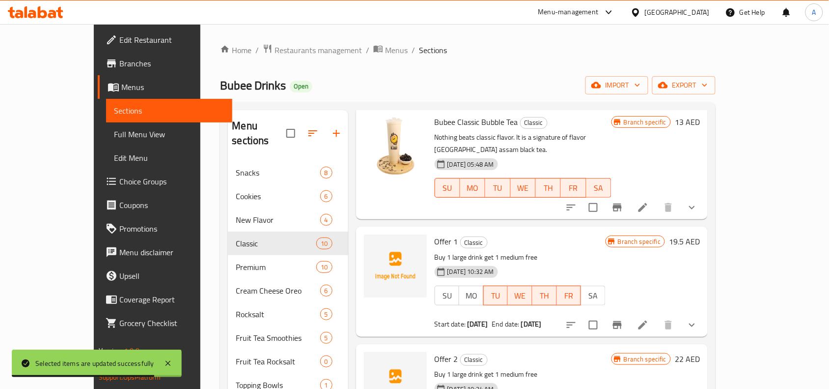
scroll to position [123, 0]
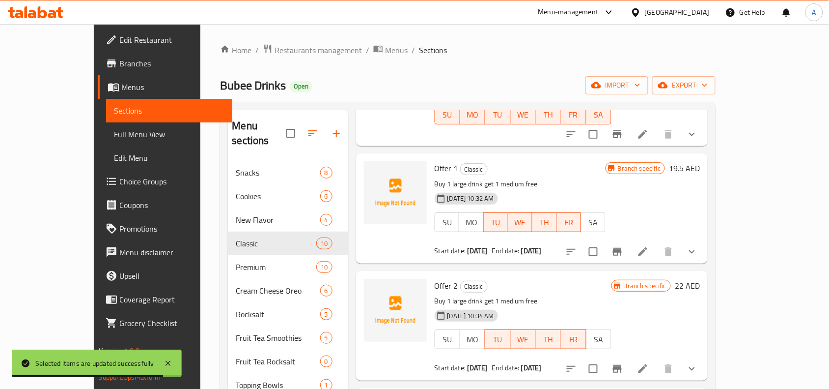
click at [604, 241] on input "checkbox" at bounding box center [593, 251] width 21 height 21
checkbox input "true"
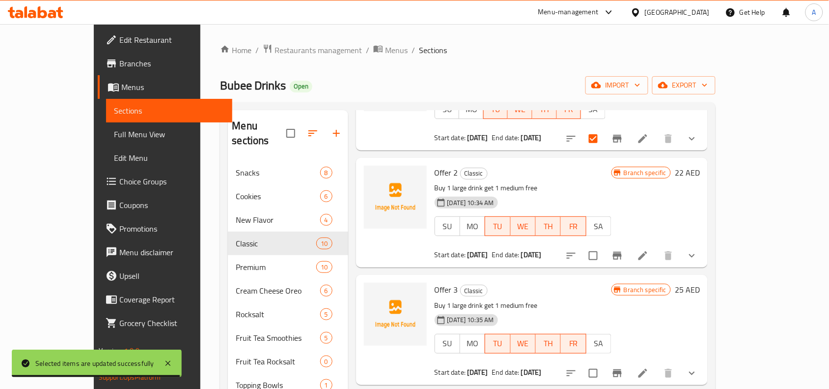
scroll to position [246, 0]
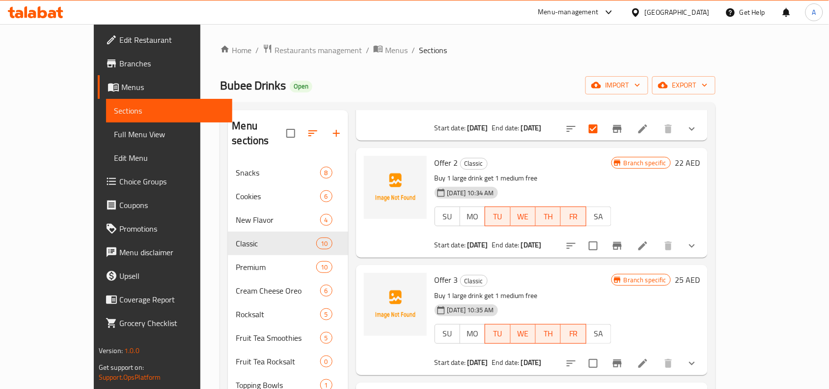
click at [604, 235] on input "checkbox" at bounding box center [593, 245] width 21 height 21
checkbox input "true"
click at [604, 353] on input "checkbox" at bounding box center [593, 363] width 21 height 21
checkbox input "true"
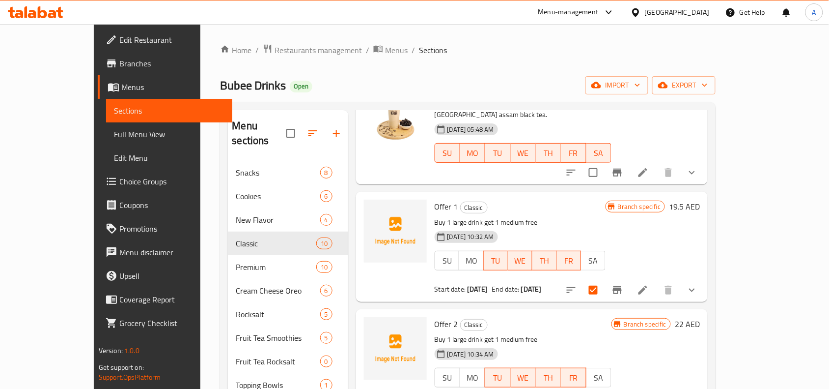
scroll to position [0, 0]
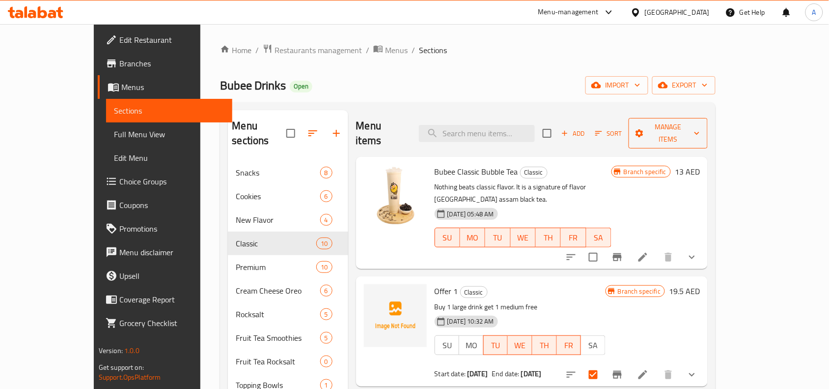
click at [700, 129] on span "Manage items" at bounding box center [668, 133] width 63 height 25
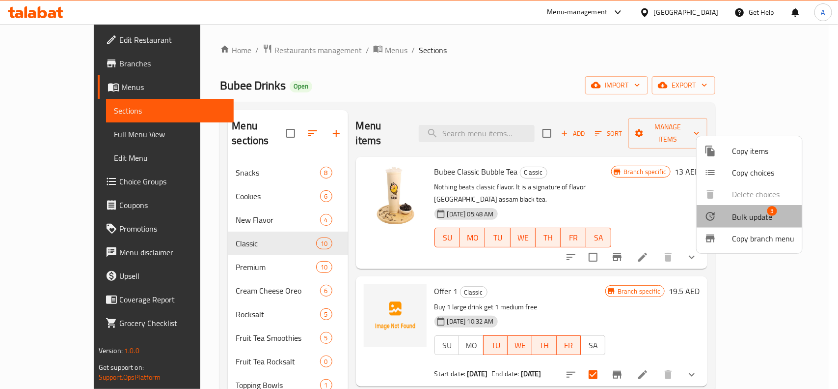
click at [747, 217] on span "Bulk update" at bounding box center [752, 217] width 40 height 12
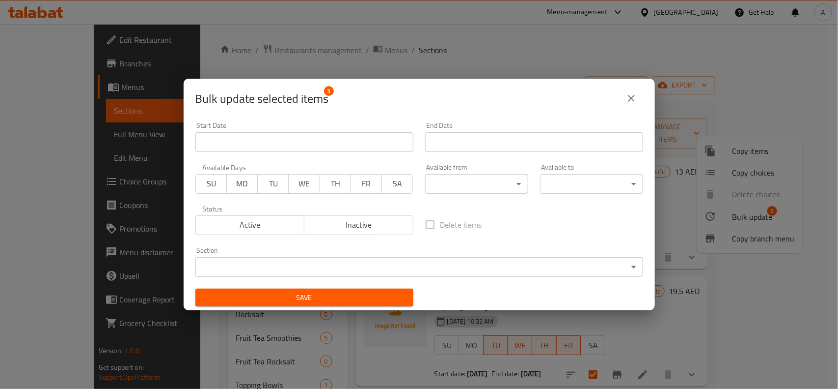
click at [303, 182] on span "WE" at bounding box center [304, 183] width 23 height 14
click at [333, 183] on span "TH" at bounding box center [335, 183] width 23 height 14
click at [361, 182] on span "FR" at bounding box center [366, 183] width 23 height 14
click at [271, 232] on button "Active" at bounding box center [250, 225] width 110 height 20
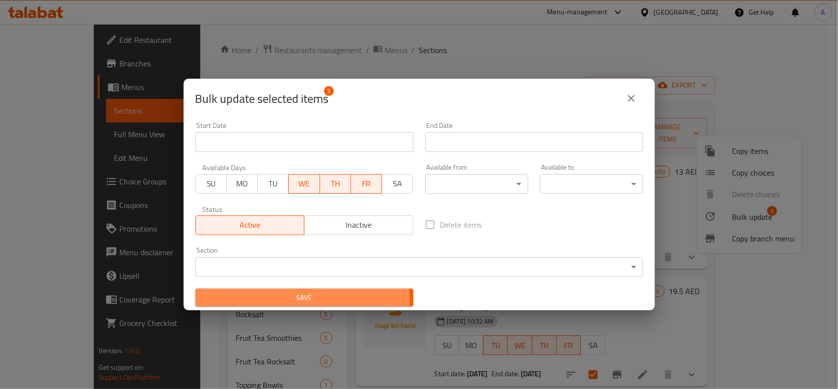
click at [299, 300] on span "Save" at bounding box center [304, 297] width 202 height 12
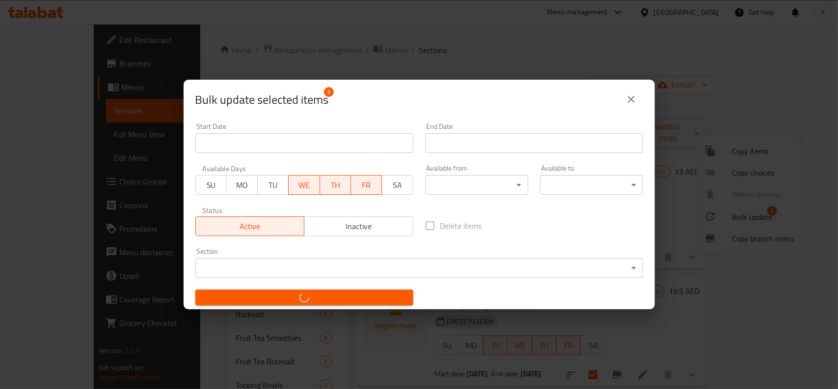
checkbox input "false"
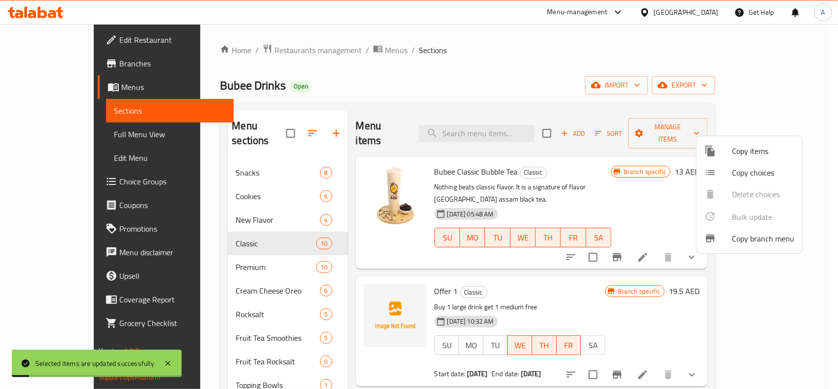
click at [495, 243] on div at bounding box center [419, 194] width 838 height 389
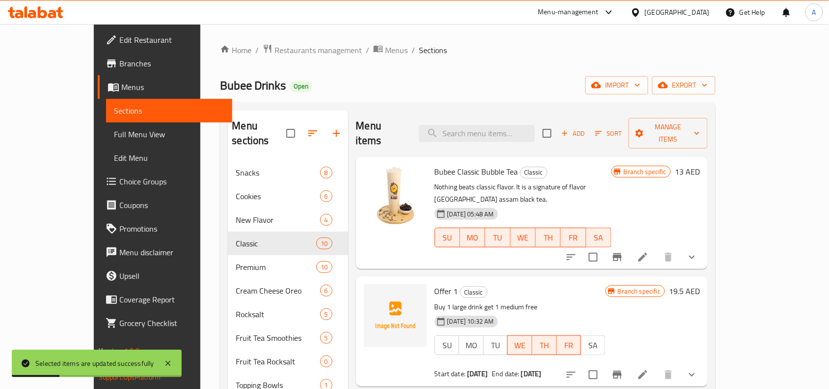
click at [519, 62] on div "Home / Restaurants management / Menus / Sections Bubee Drinks Open import expor…" at bounding box center [468, 275] width 496 height 463
